Goal: Information Seeking & Learning: Learn about a topic

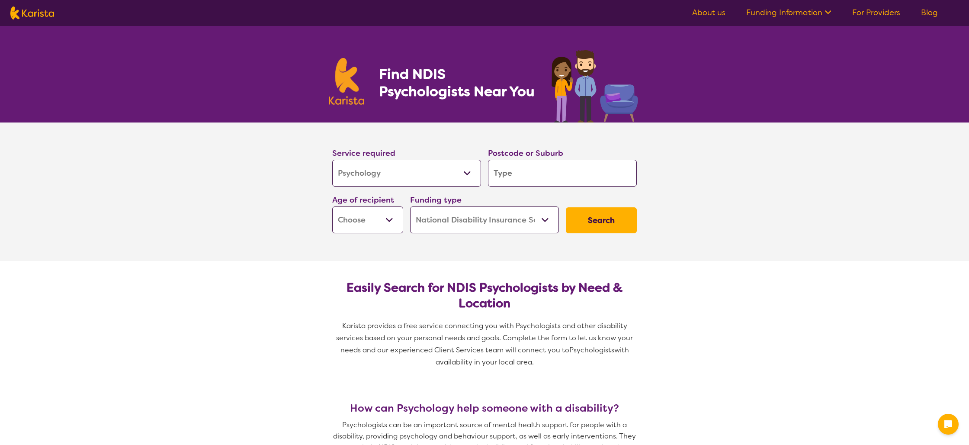
select select "Psychology"
select select "NDIS"
select select "Psychology"
select select "NDIS"
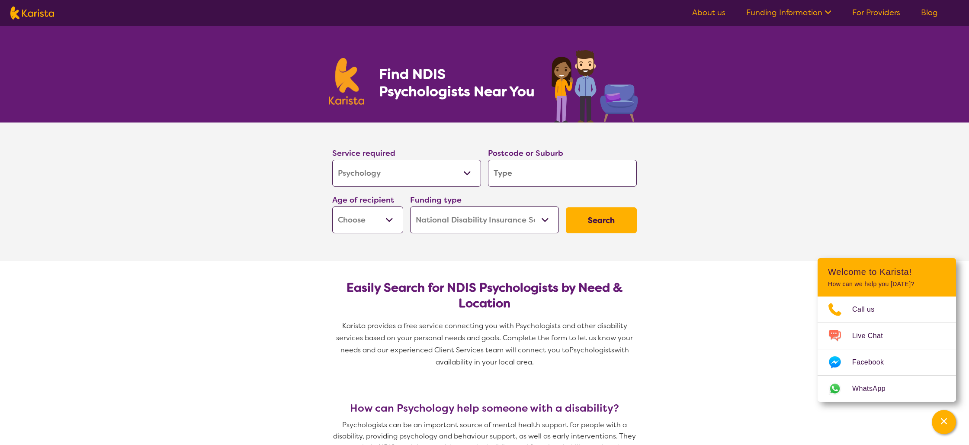
click at [524, 173] on input "search" at bounding box center [562, 173] width 149 height 27
type input "n"
type input "na"
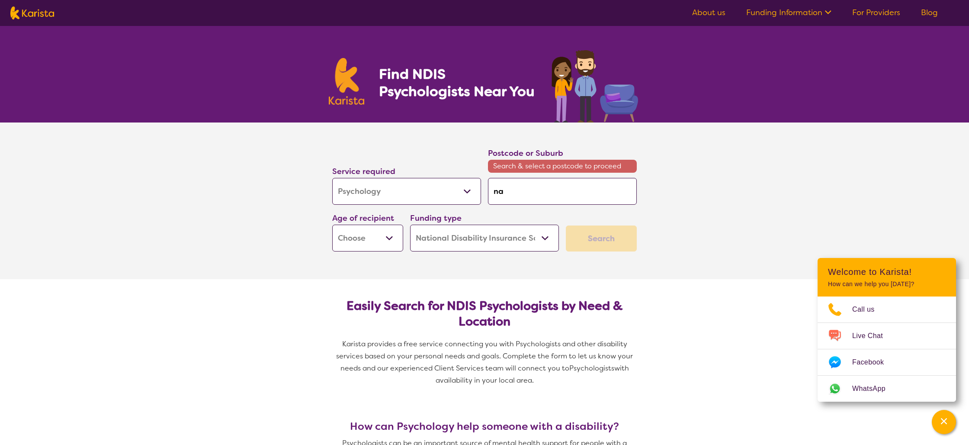
type input "nar"
type input "narr"
type input "narre"
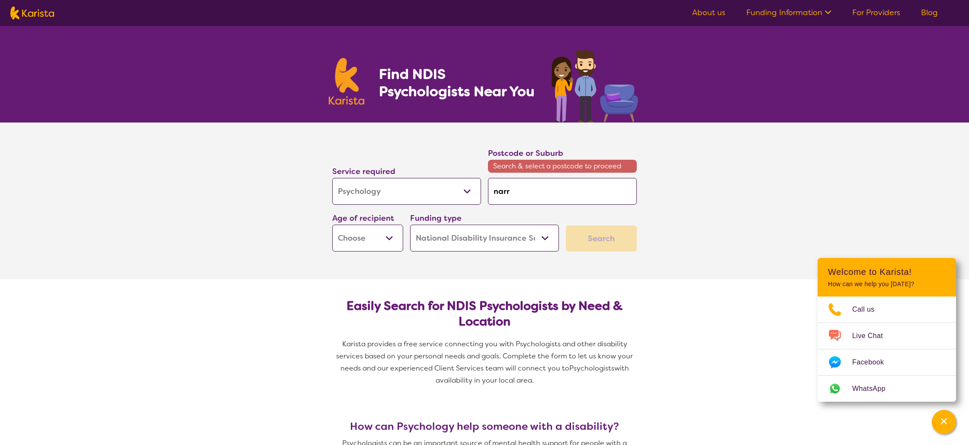
type input "narre"
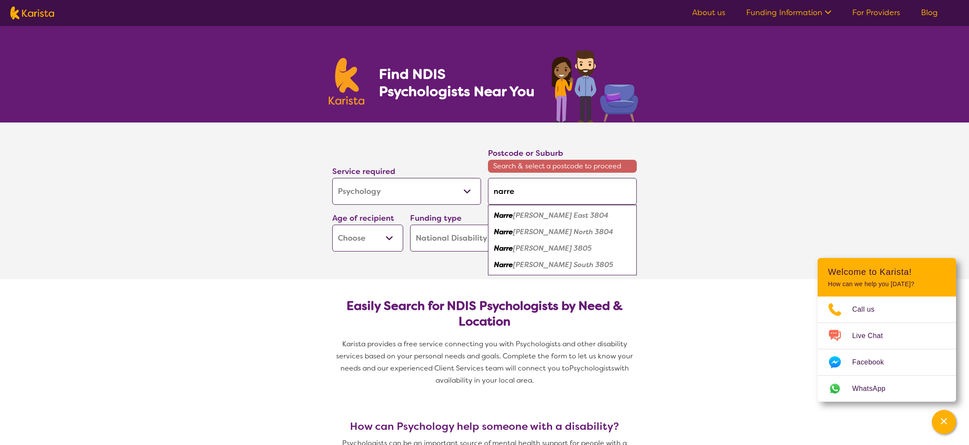
click at [533, 250] on em "[PERSON_NAME] 3805" at bounding box center [552, 248] width 79 height 9
type input "3805"
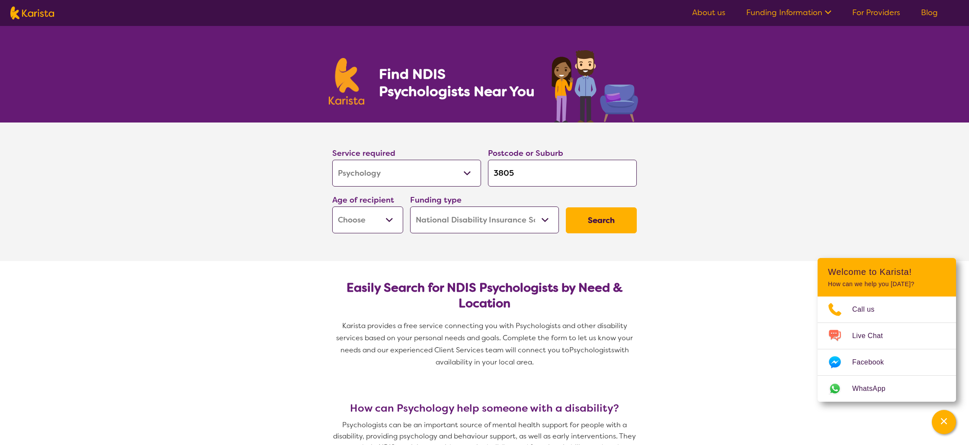
click at [392, 218] on select "Early Childhood - 0 to 9 Child - 10 to 11 Adolescent - 12 to 17 Adult - 18 to 6…" at bounding box center [367, 219] width 71 height 27
select select "AS"
click at [332, 206] on select "Early Childhood - 0 to 9 Child - 10 to 11 Adolescent - 12 to 17 Adult - 18 to 6…" at bounding box center [367, 219] width 71 height 27
select select "AS"
click at [595, 224] on button "Search" at bounding box center [601, 220] width 71 height 26
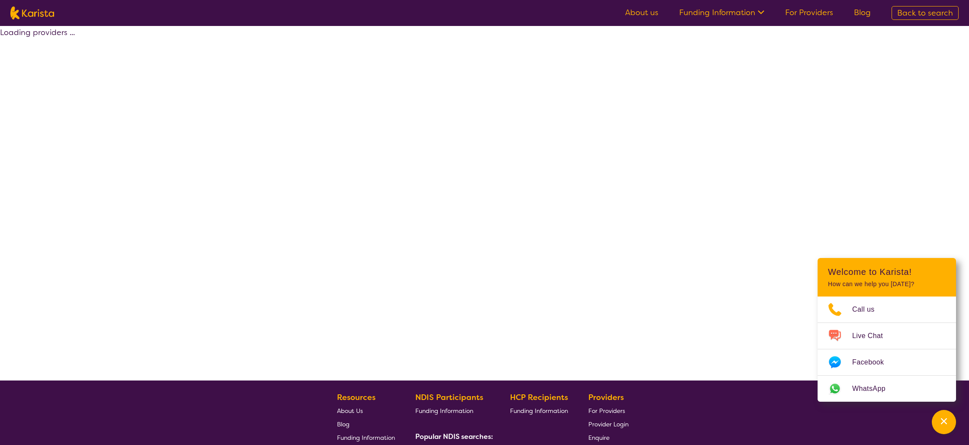
select select "by_score"
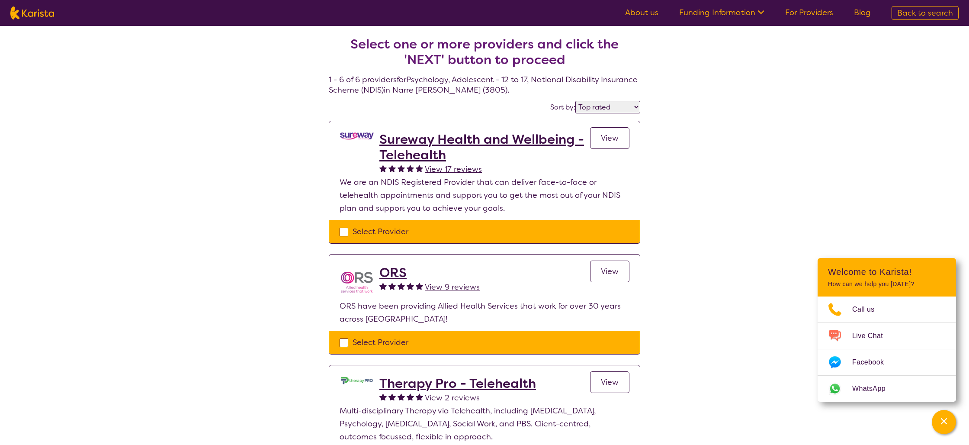
click at [417, 139] on h2 "Sureway Health and Wellbeing - Telehealth" at bounding box center [485, 147] width 211 height 31
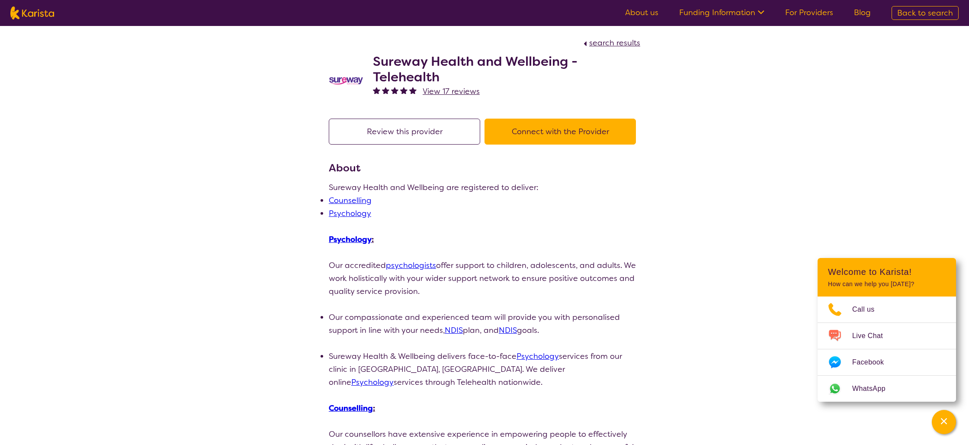
click at [530, 131] on button "Connect with the Provider" at bounding box center [560, 132] width 151 height 26
select select "by_score"
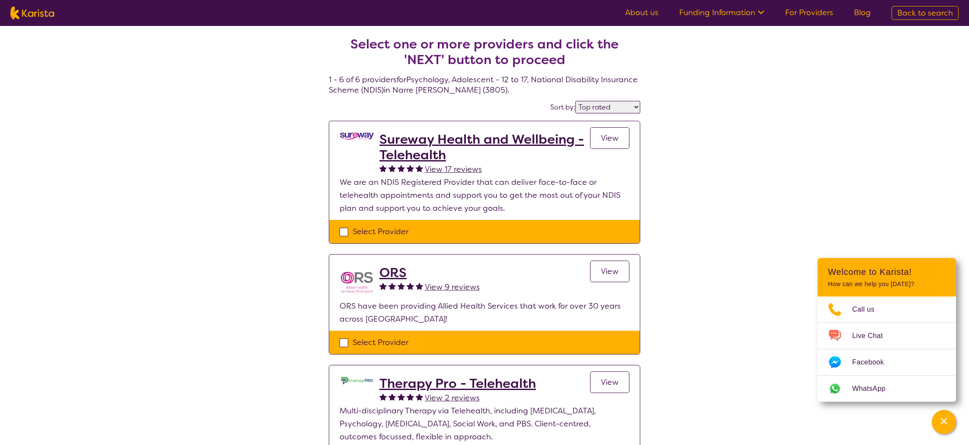
select select "Psychology"
select select "AS"
select select "NDIS"
select select "Psychology"
select select "AS"
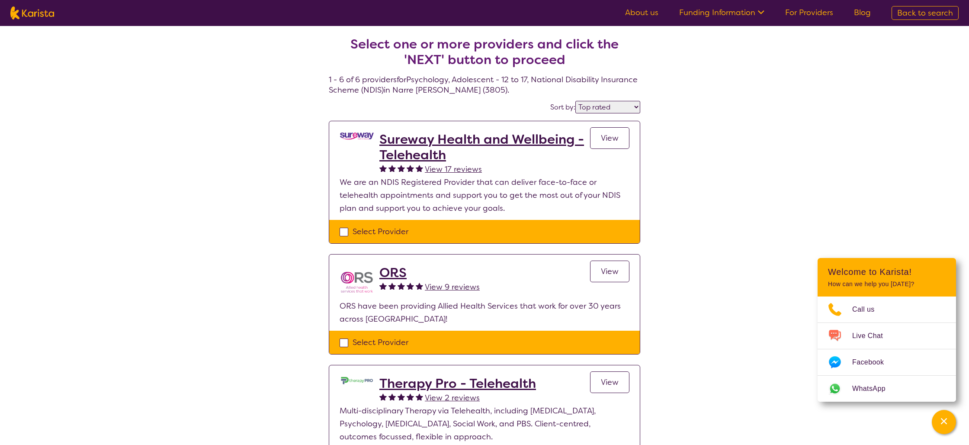
select select "NDIS"
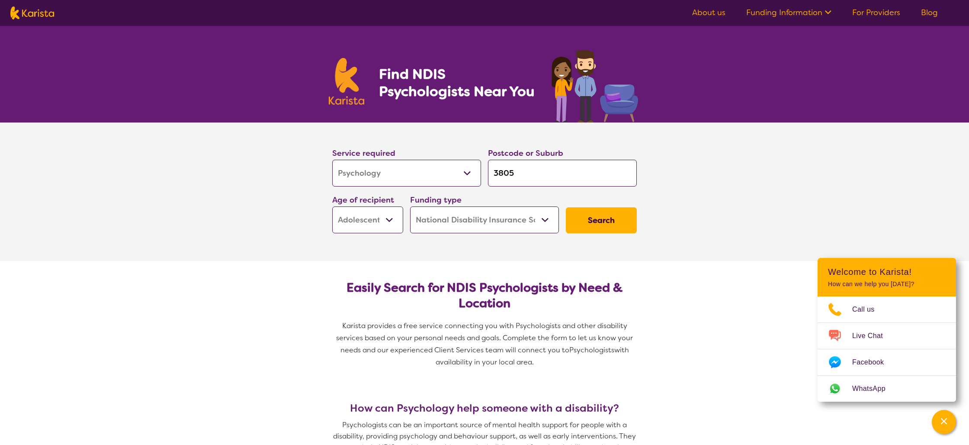
click at [601, 225] on button "Search" at bounding box center [601, 220] width 71 height 26
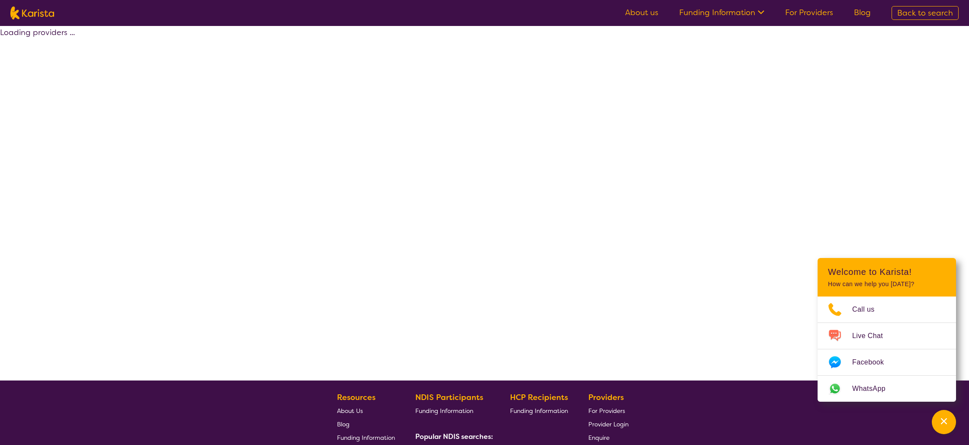
select select "by_score"
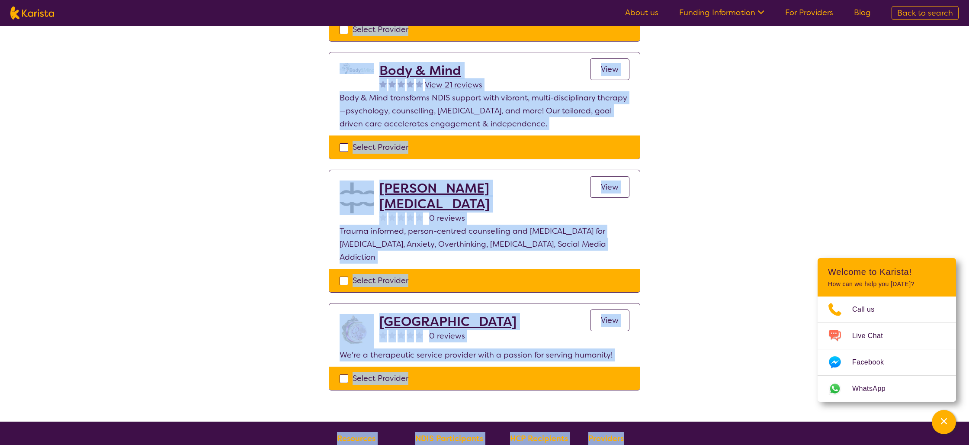
scroll to position [594, 0]
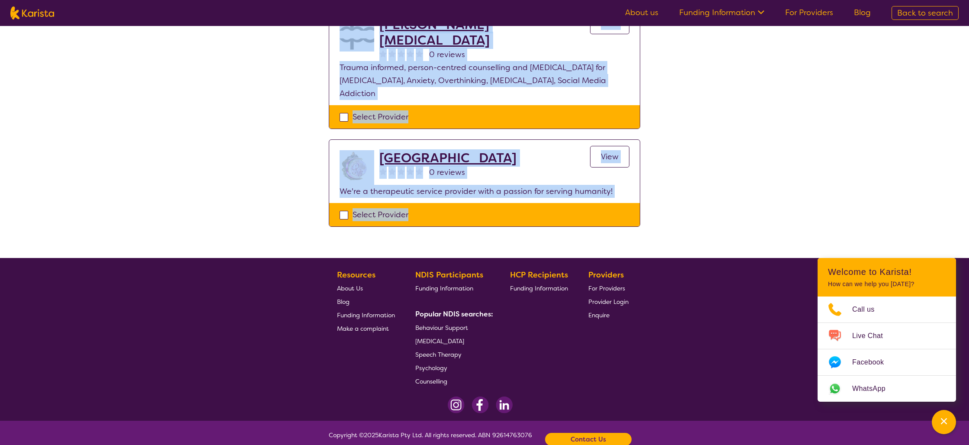
drag, startPoint x: 326, startPoint y: 80, endPoint x: 726, endPoint y: 187, distance: 414.5
copy section "9 - 0 lo 6 ipsumdolo sit Ametconsec , Adipiscing - 66 el 31 , Seddoeiu Temporin…"
